Goal: Task Accomplishment & Management: Manage account settings

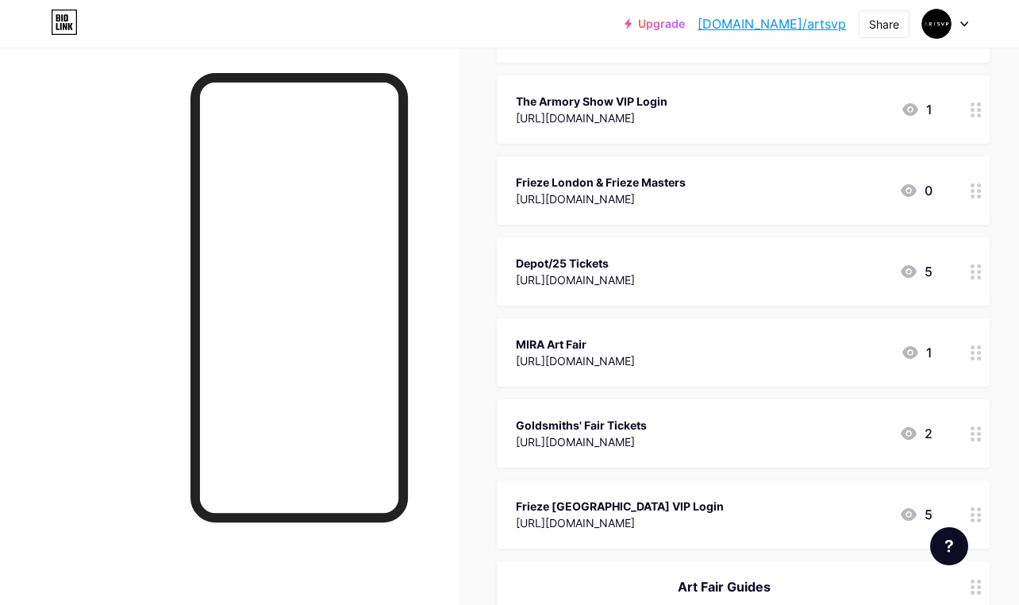
scroll to position [470, 0]
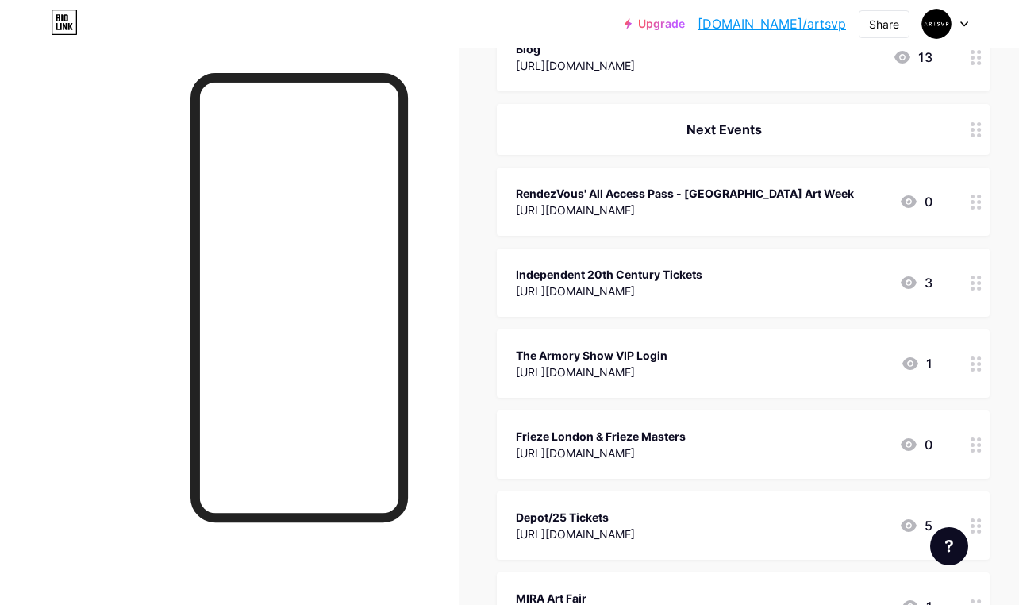
click at [968, 195] on div at bounding box center [976, 201] width 27 height 68
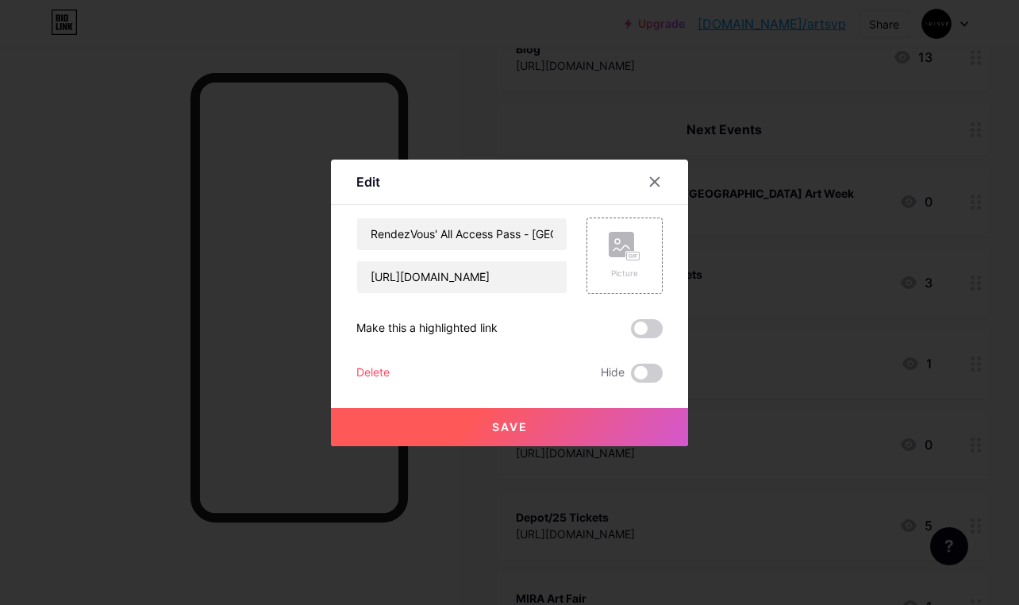
click at [373, 365] on div "Delete" at bounding box center [372, 373] width 33 height 19
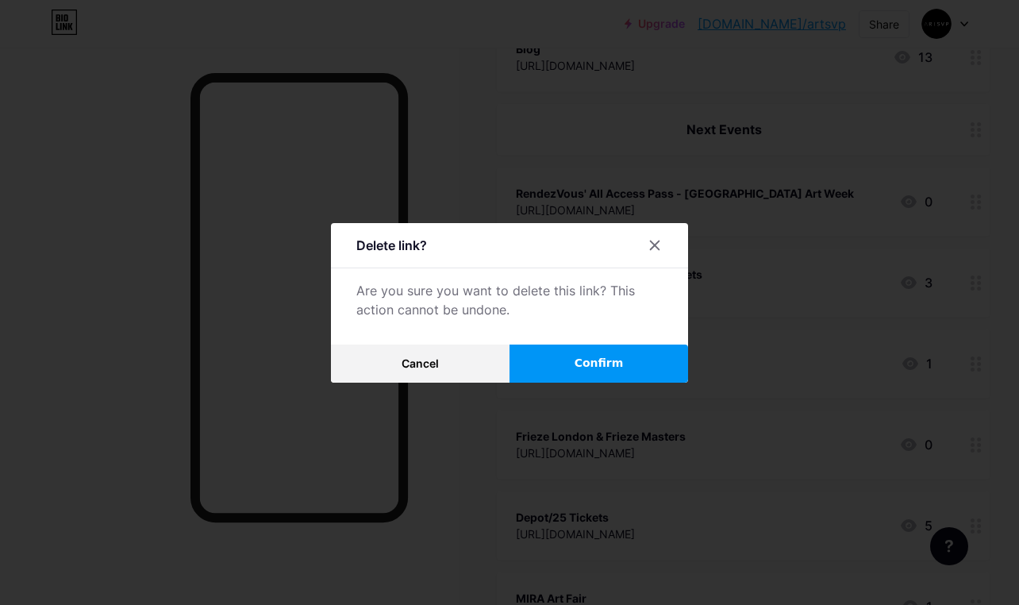
click at [621, 360] on button "Confirm" at bounding box center [599, 363] width 179 height 38
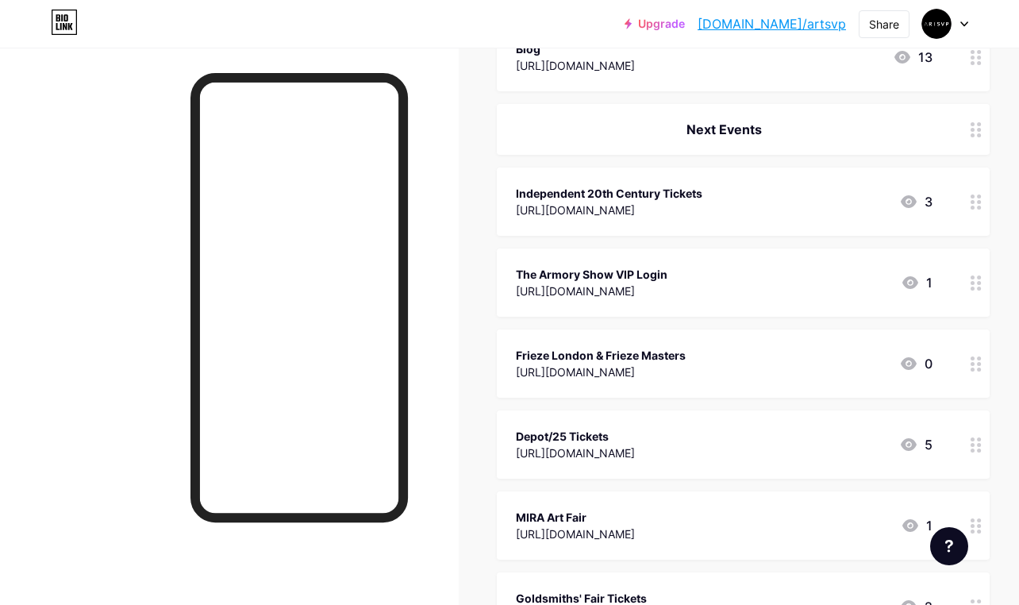
click at [978, 211] on div at bounding box center [976, 201] width 27 height 68
click at [381, 354] on div "Independent 20th Century Tickets [URL][DOMAIN_NAME] Picture Make this a highlig…" at bounding box center [509, 299] width 306 height 165
click at [380, 370] on div "Delete" at bounding box center [372, 373] width 33 height 19
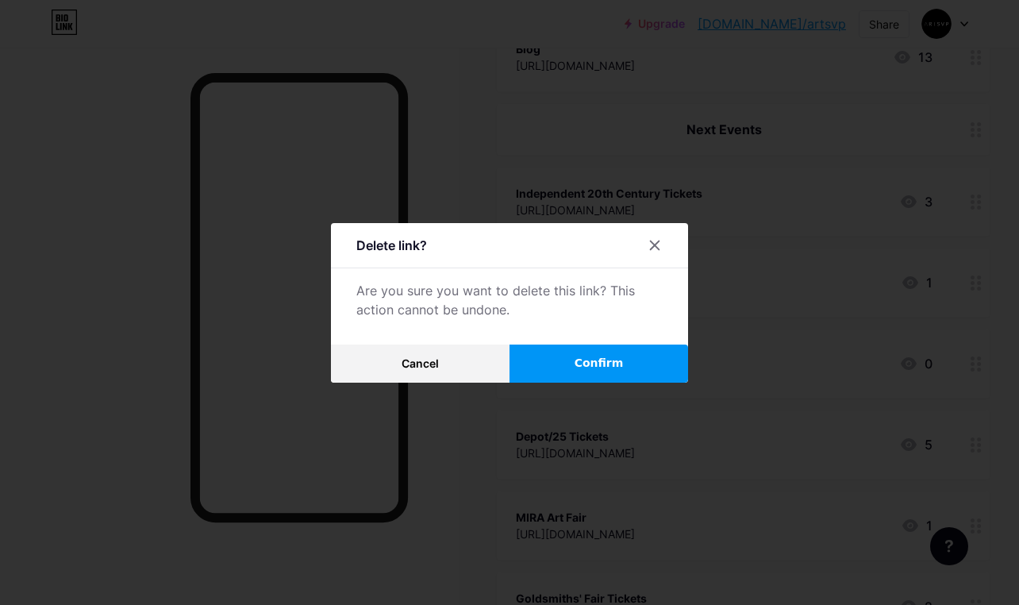
click at [603, 356] on span "Confirm" at bounding box center [599, 363] width 49 height 17
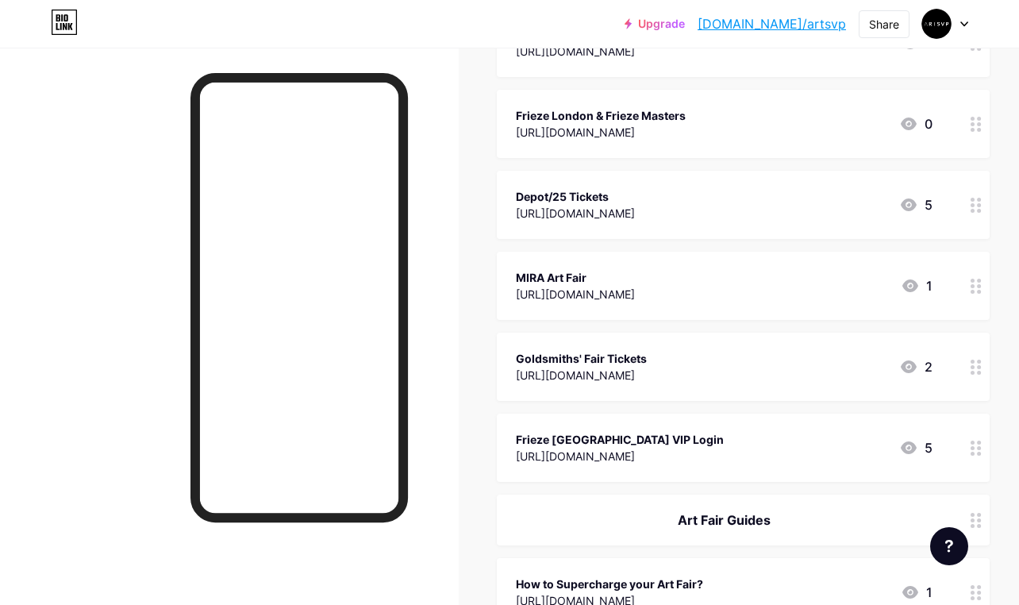
scroll to position [630, 0]
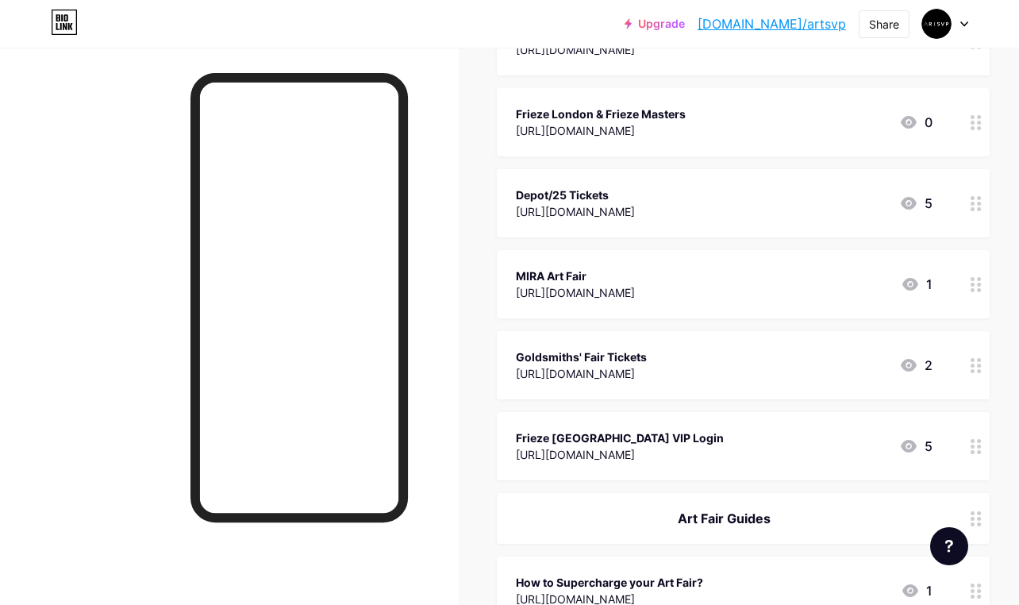
click at [976, 448] on icon at bounding box center [976, 446] width 11 height 15
click at [364, 375] on div "Delete" at bounding box center [372, 373] width 33 height 19
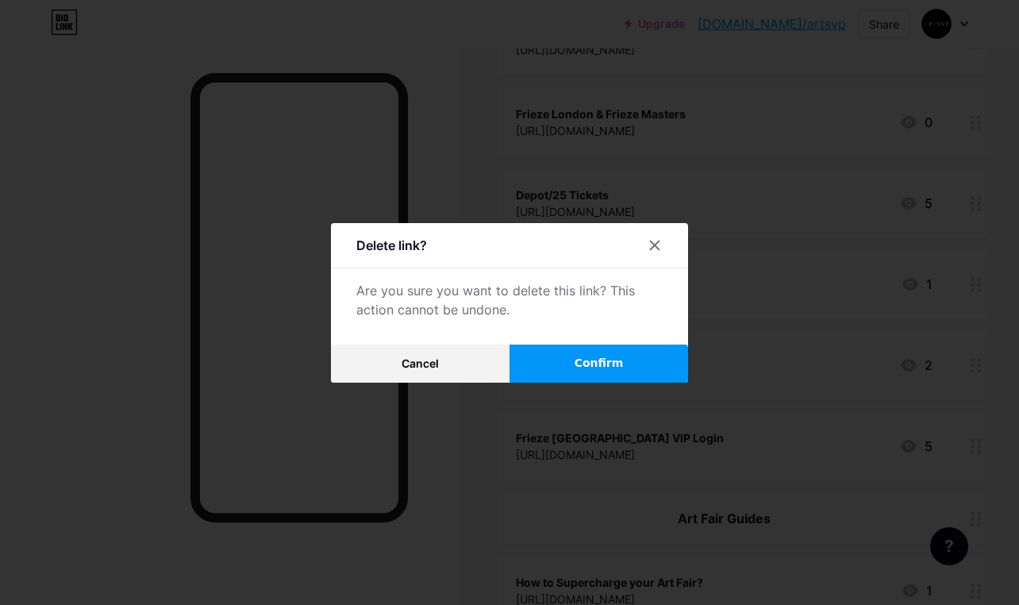
click at [586, 371] on span "Confirm" at bounding box center [599, 363] width 49 height 17
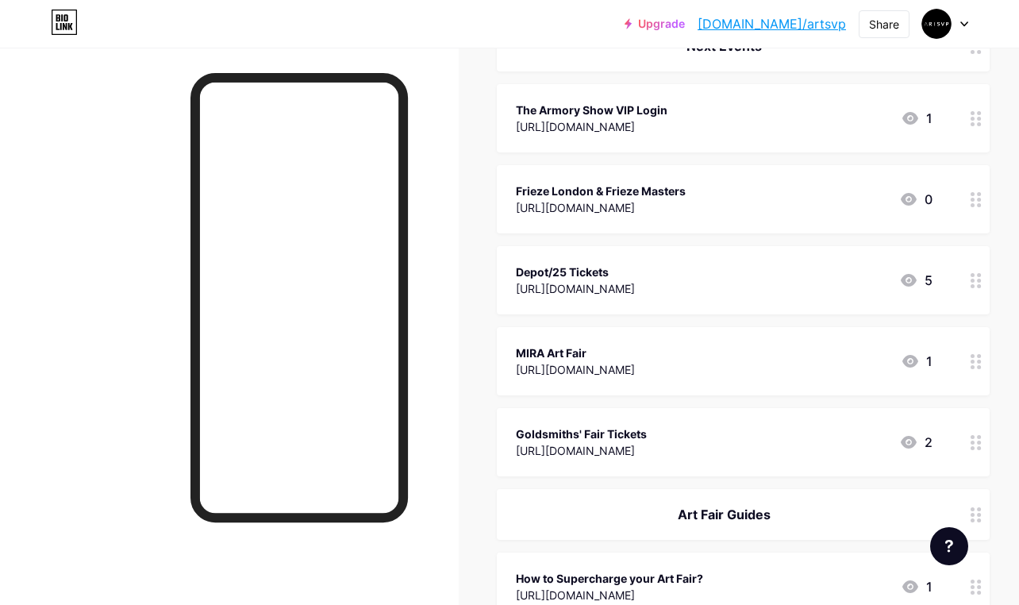
scroll to position [446, 0]
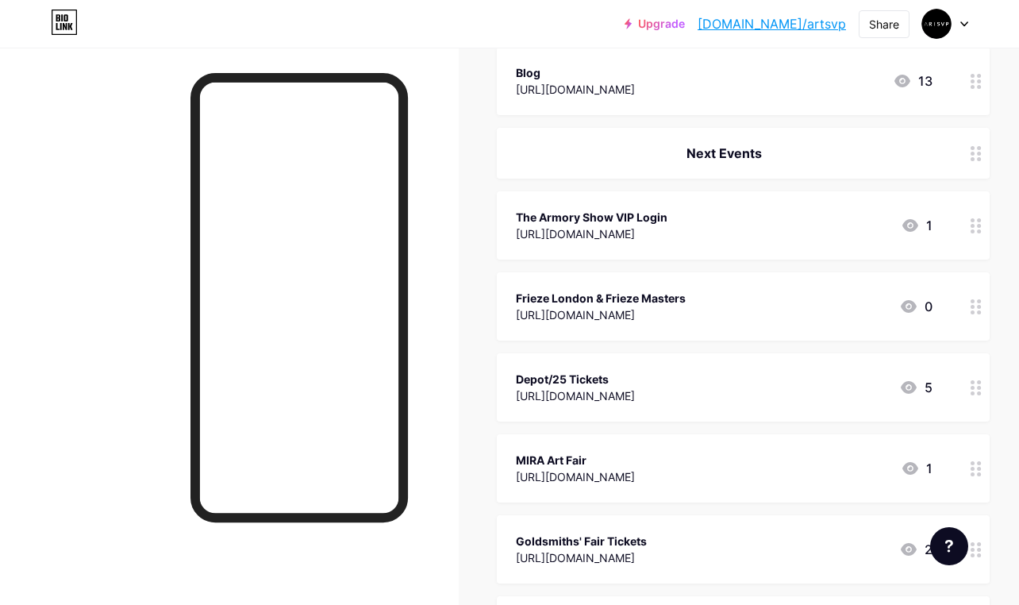
click at [983, 222] on div at bounding box center [976, 225] width 27 height 68
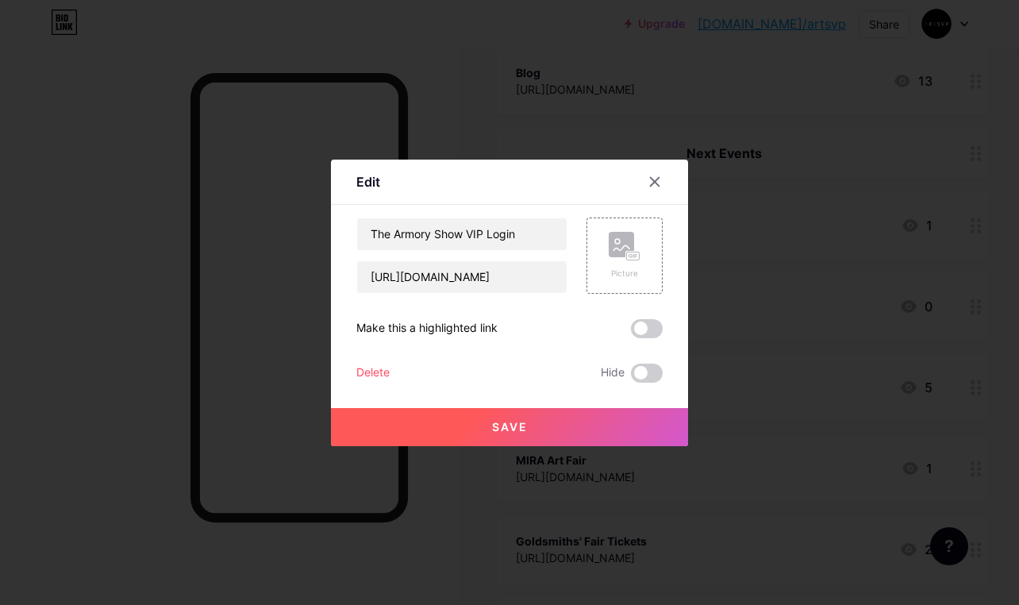
click at [389, 375] on div "Delete" at bounding box center [372, 373] width 33 height 19
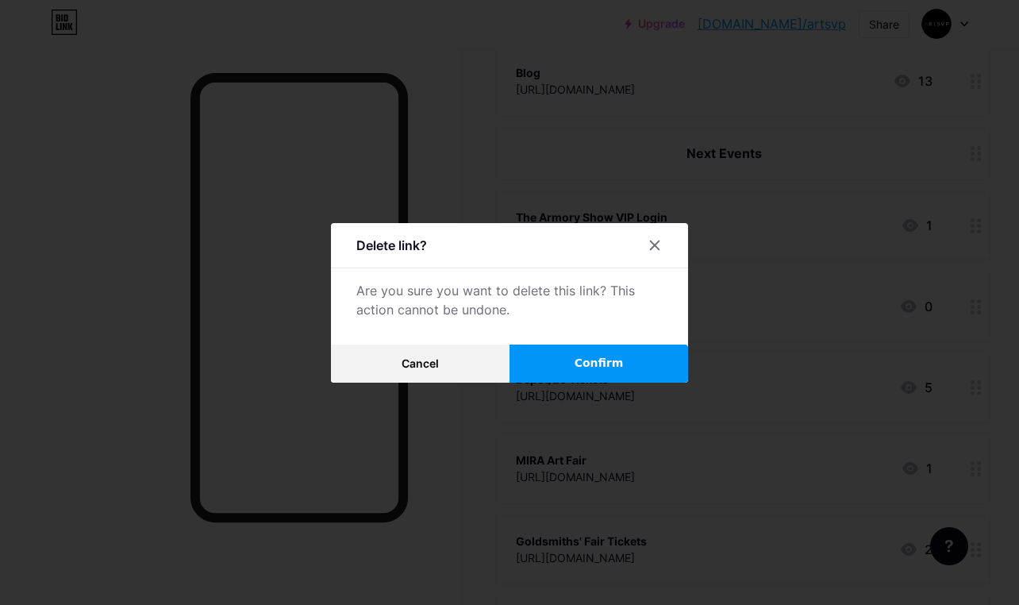
click at [571, 378] on button "Confirm" at bounding box center [599, 363] width 179 height 38
click at [571, 366] on button "Confirm" at bounding box center [599, 363] width 179 height 38
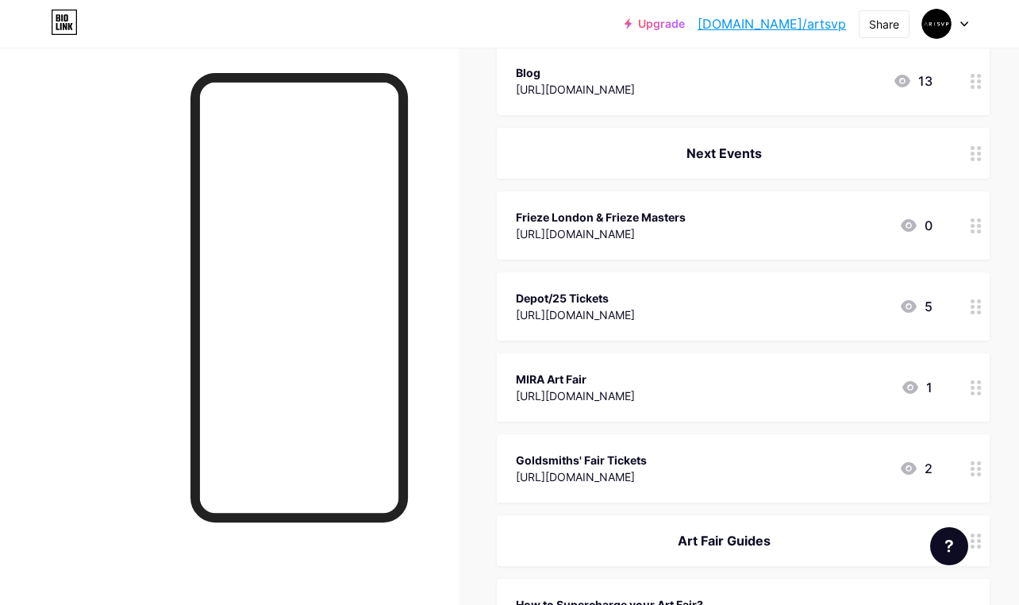
click at [571, 366] on div "MIRA Art Fair [URL][DOMAIN_NAME] 1" at bounding box center [743, 387] width 493 height 68
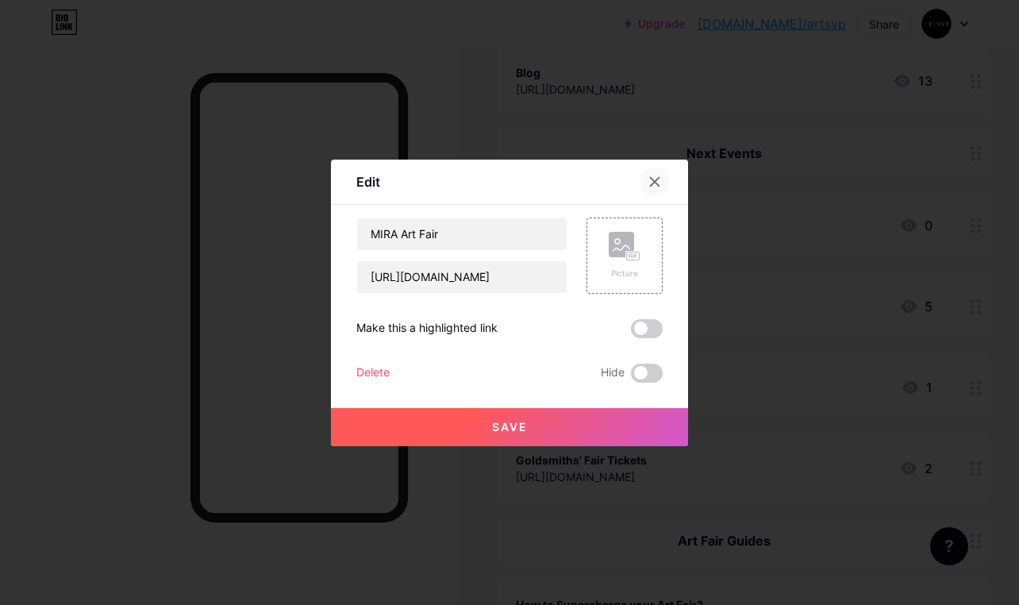
click at [654, 176] on icon at bounding box center [655, 181] width 13 height 13
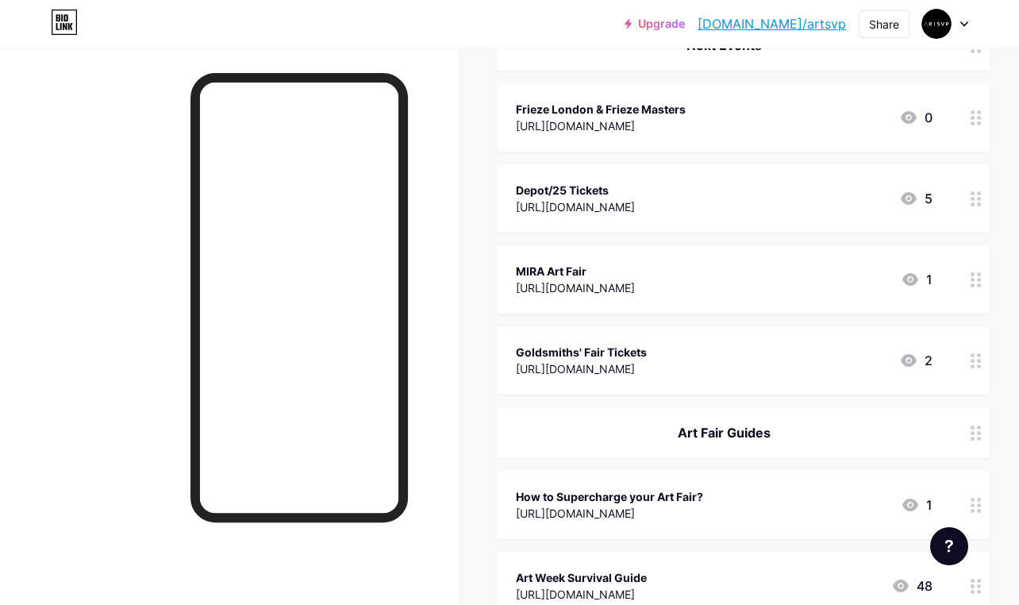
scroll to position [577, 0]
